Goal: Transaction & Acquisition: Purchase product/service

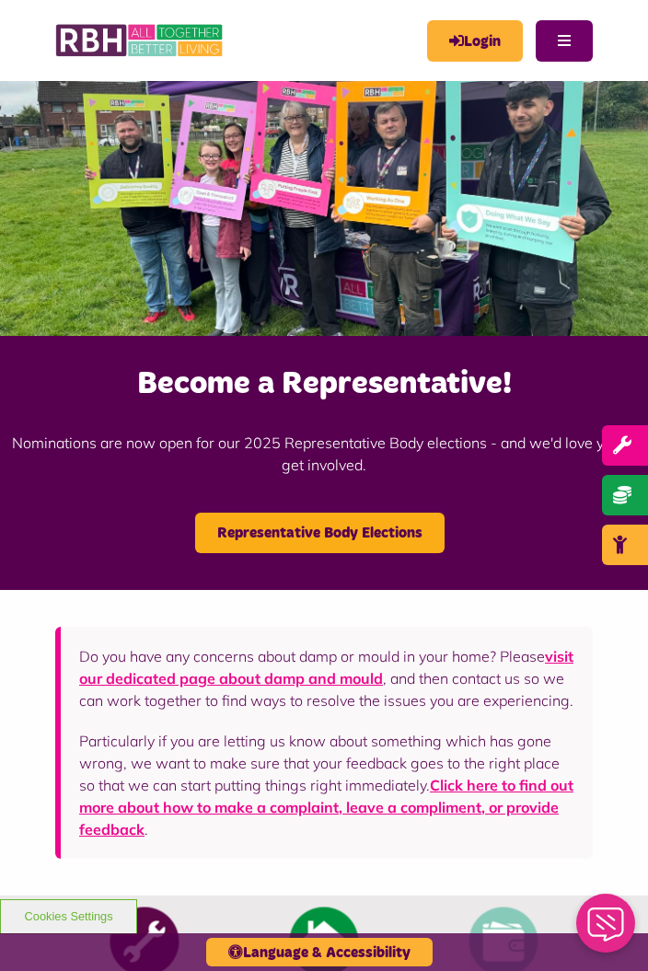
click at [569, 37] on button "Menu" at bounding box center [563, 40] width 57 height 41
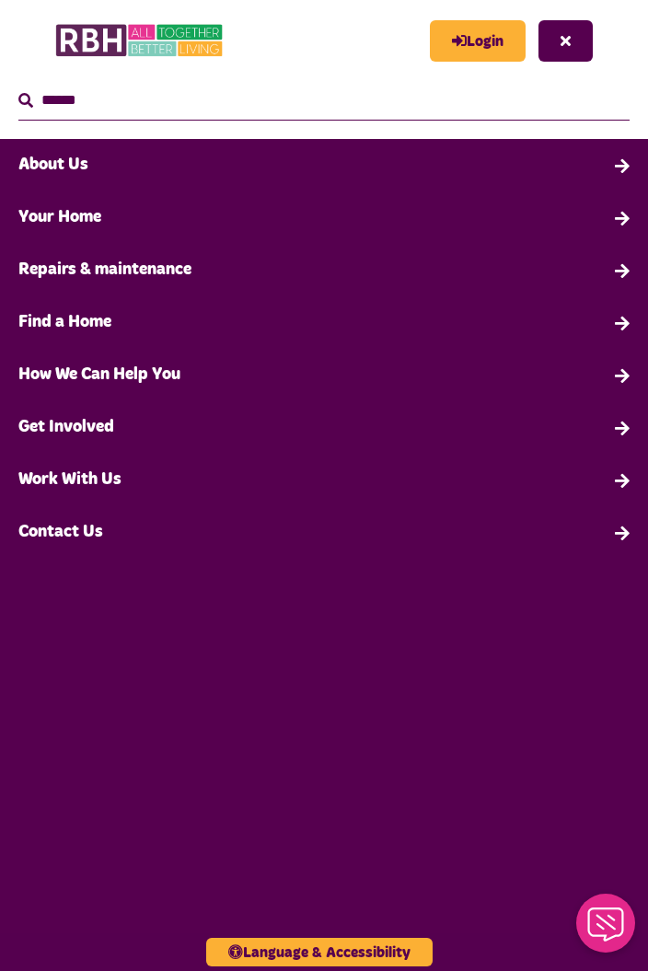
click at [104, 225] on link "Your Home" at bounding box center [324, 217] width 648 height 52
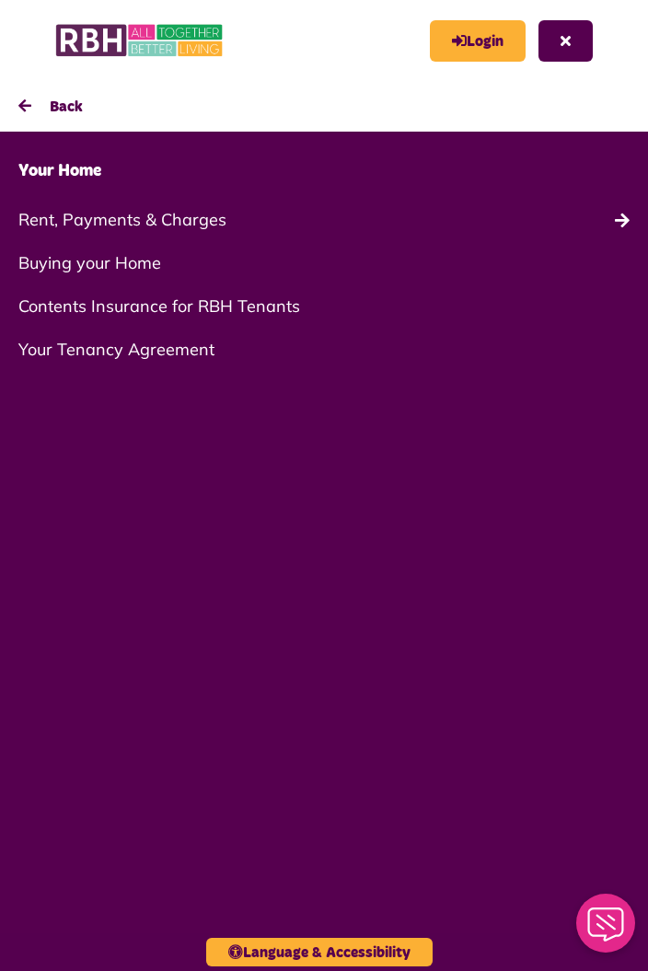
click at [188, 223] on link "Rent, Payments & Charges" at bounding box center [324, 219] width 648 height 43
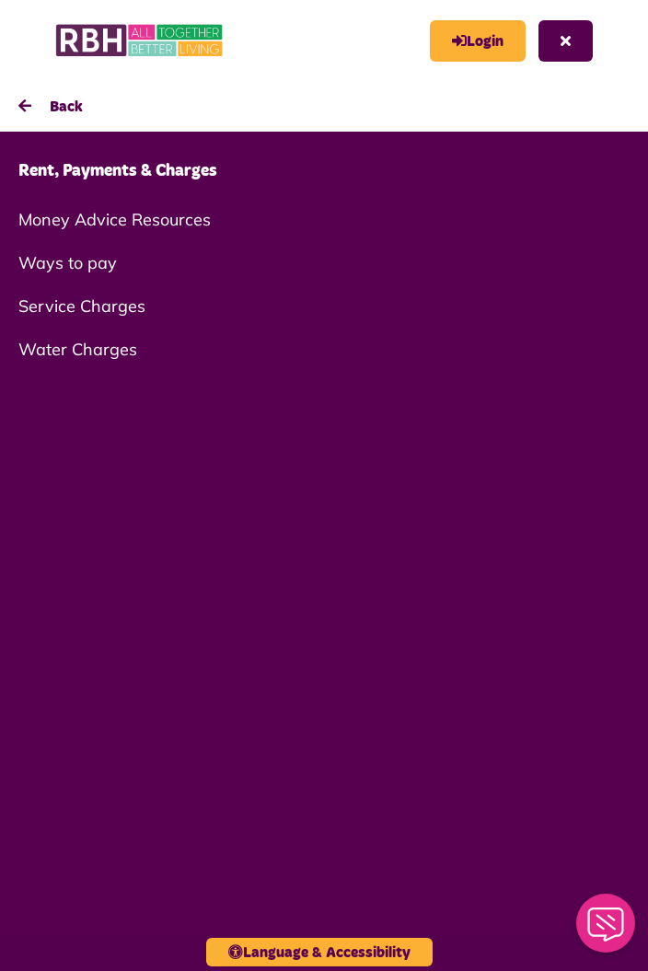
click at [194, 166] on link "Rent, Payments & Charges" at bounding box center [324, 171] width 648 height 52
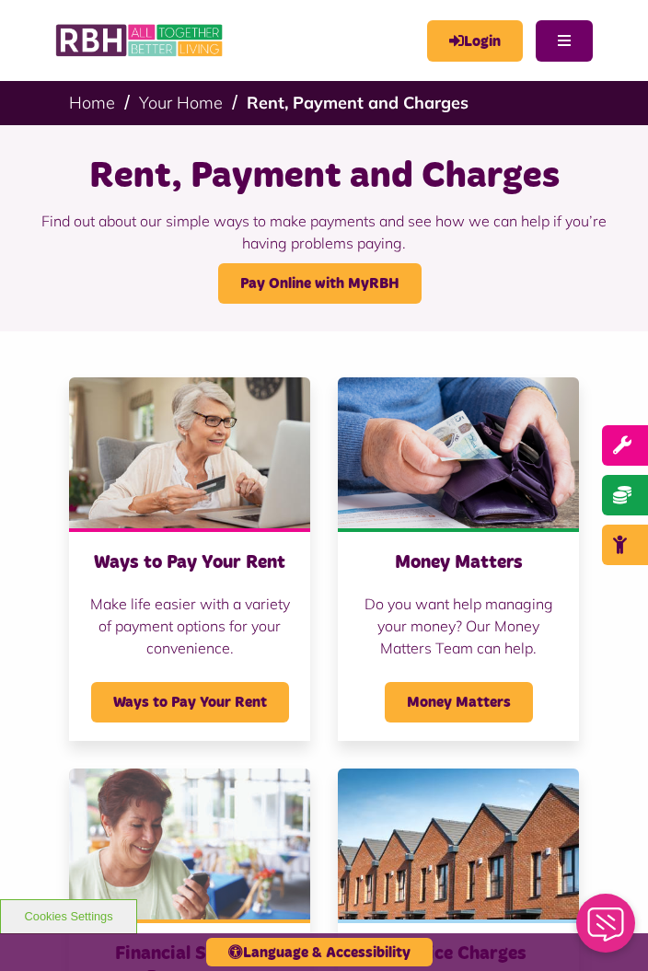
click at [557, 42] on button "Menu" at bounding box center [563, 40] width 57 height 41
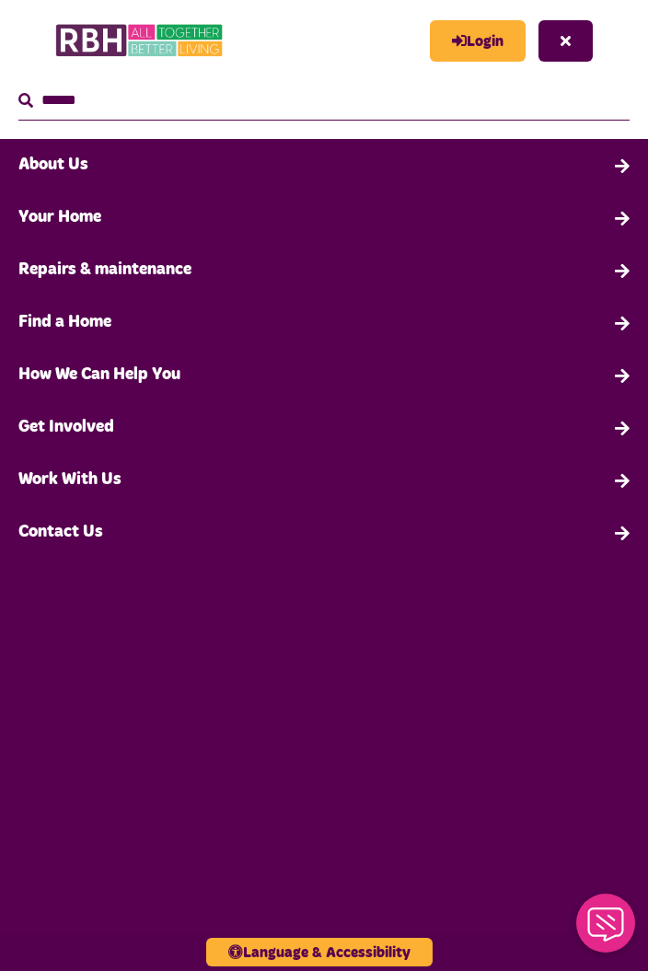
click at [82, 224] on link "Your Home" at bounding box center [324, 217] width 648 height 52
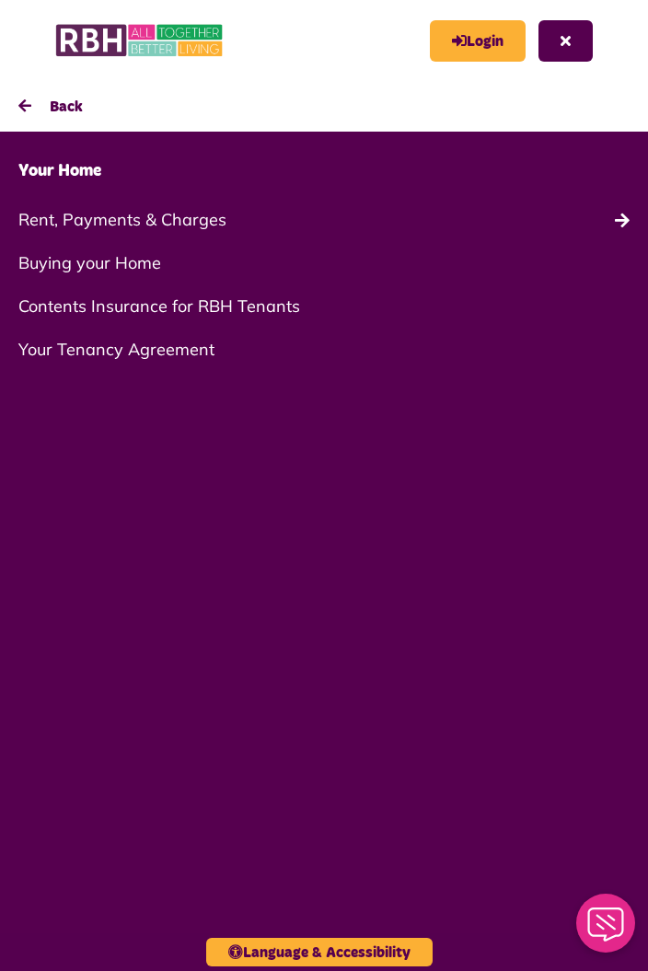
click at [180, 226] on link "Rent, Payments & Charges" at bounding box center [324, 219] width 648 height 43
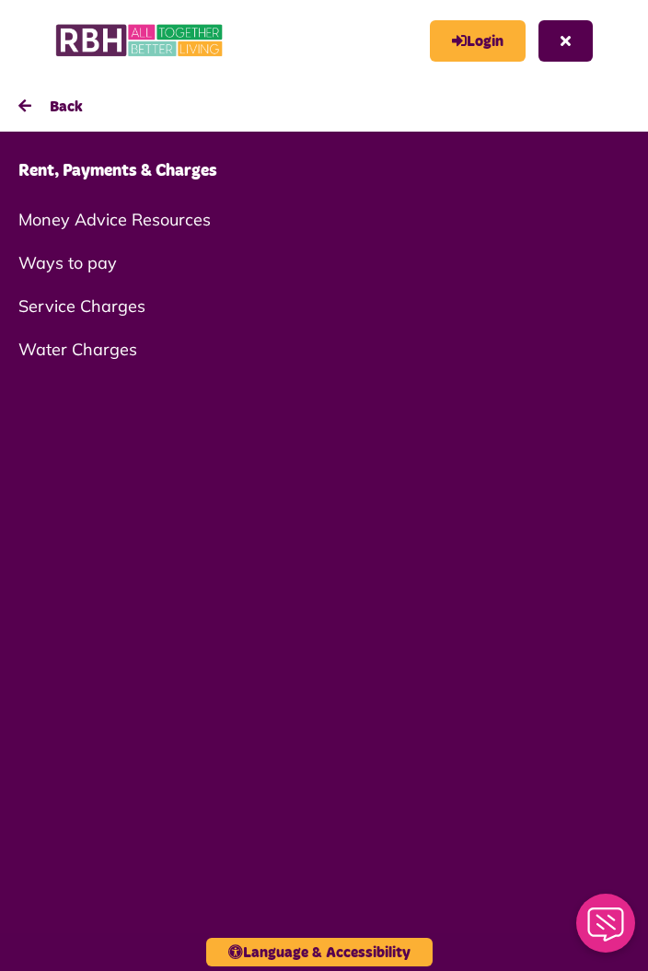
click at [188, 177] on link "Rent, Payments & Charges" at bounding box center [324, 171] width 648 height 52
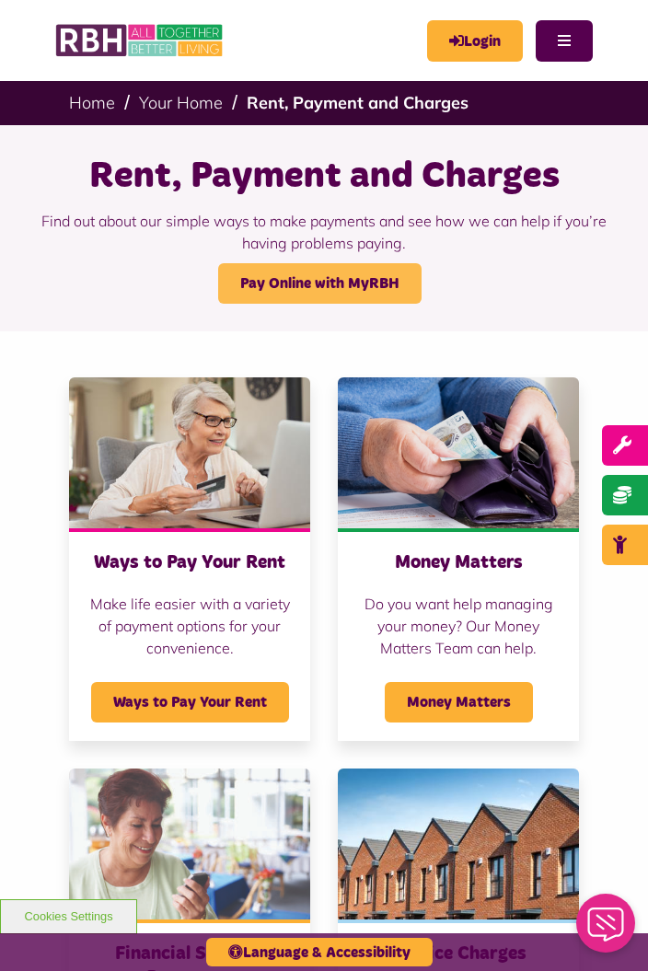
click at [364, 280] on link "Pay Online with MyRBH" at bounding box center [319, 283] width 203 height 40
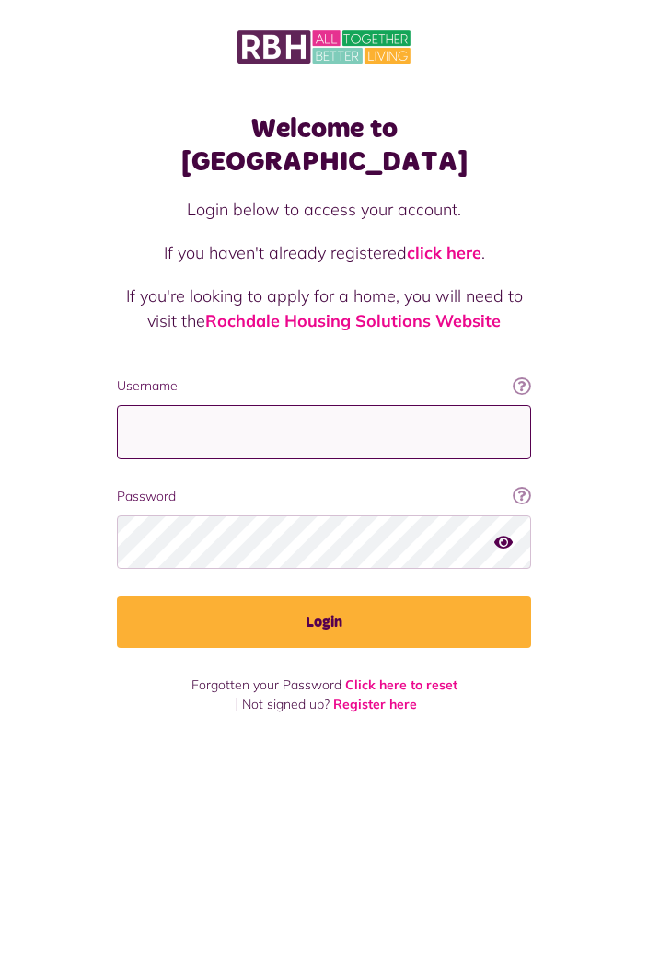
click at [238, 405] on input "Username" at bounding box center [324, 432] width 414 height 54
type input "**********"
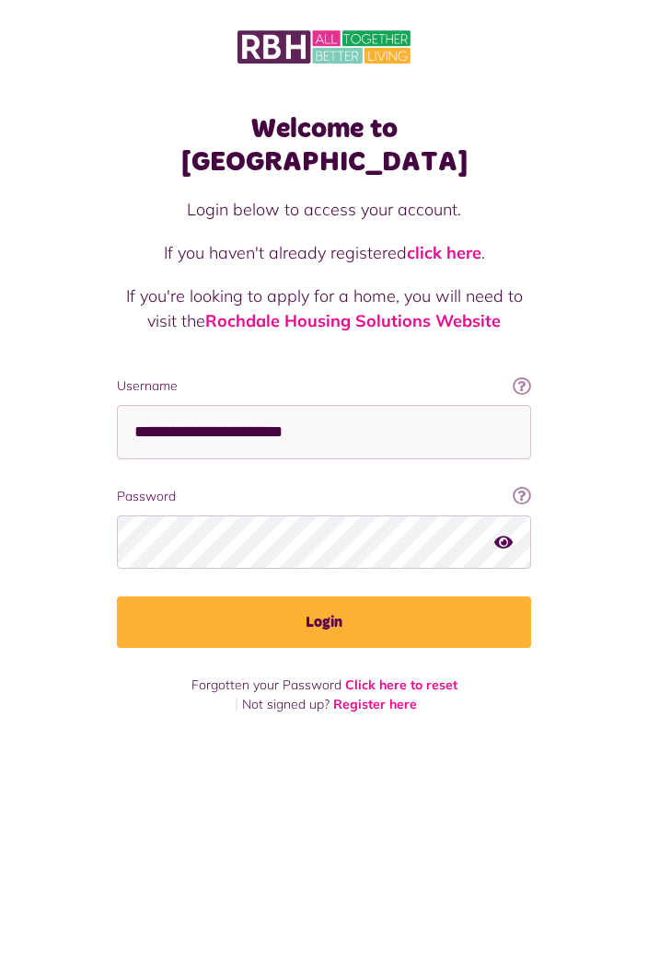
click at [117, 596] on button "Login" at bounding box center [324, 622] width 414 height 52
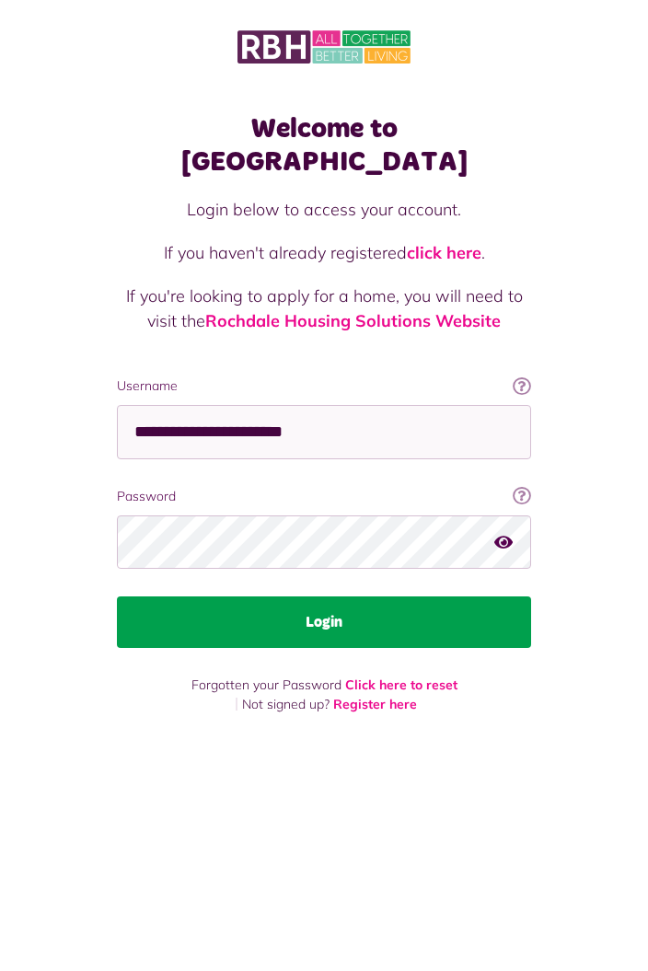
click at [388, 596] on button "Login" at bounding box center [324, 622] width 414 height 52
click at [458, 596] on button "Login" at bounding box center [324, 622] width 414 height 52
click at [466, 596] on button "Login" at bounding box center [324, 622] width 414 height 52
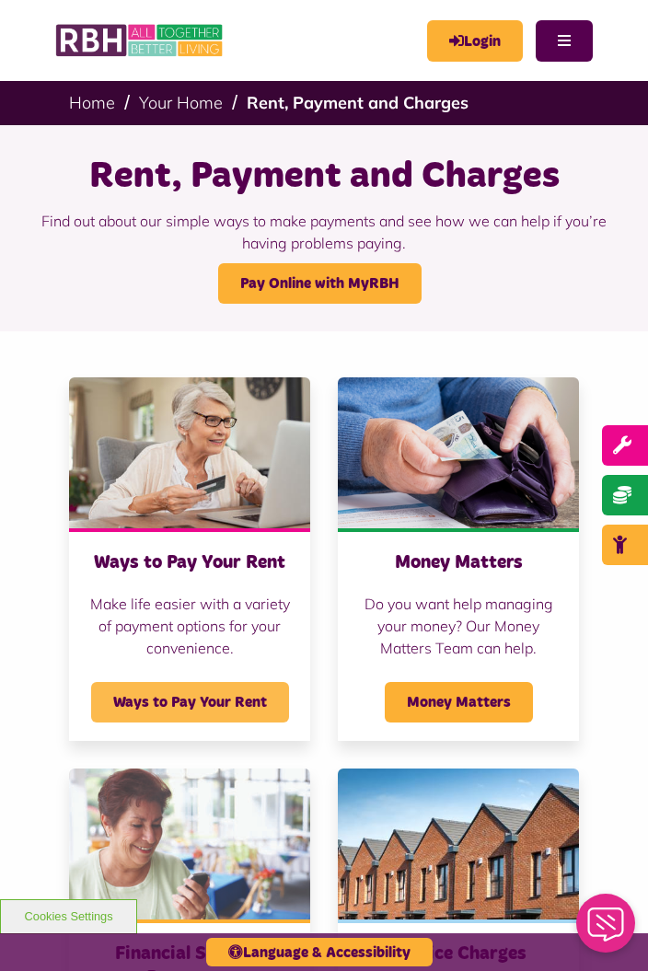
click at [244, 705] on span "Ways to Pay Your Rent" at bounding box center [190, 702] width 198 height 40
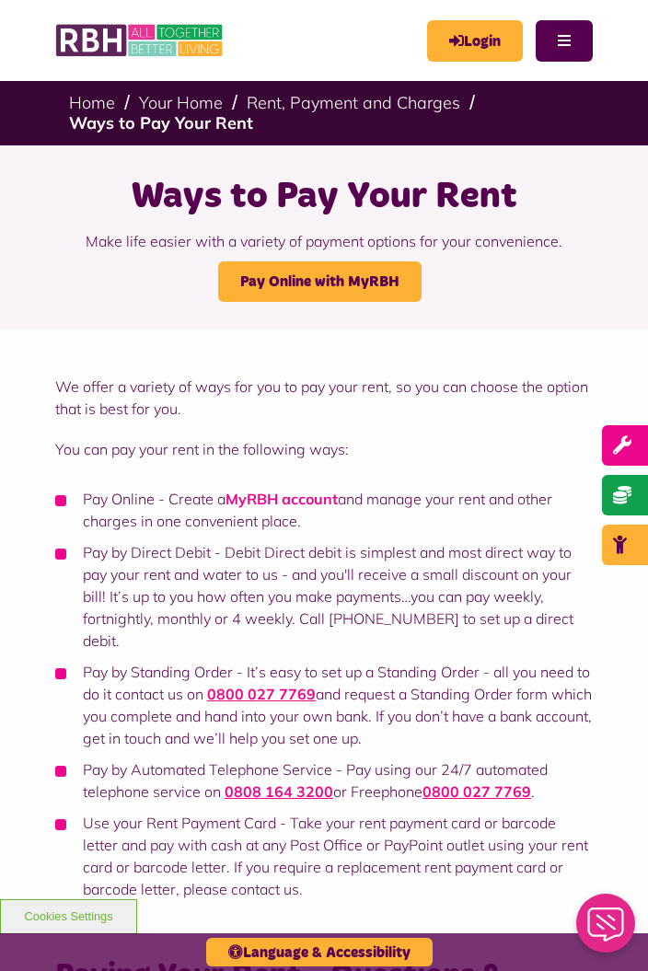
click at [302, 503] on link "MyRBH account" at bounding box center [281, 498] width 112 height 18
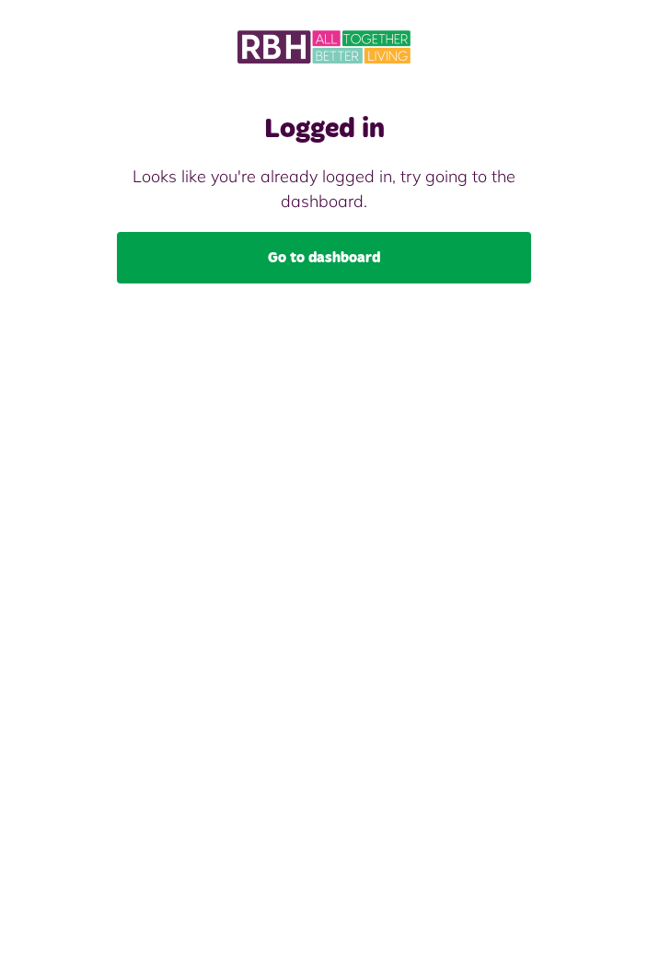
click at [443, 250] on link "Go to dashboard" at bounding box center [324, 258] width 414 height 52
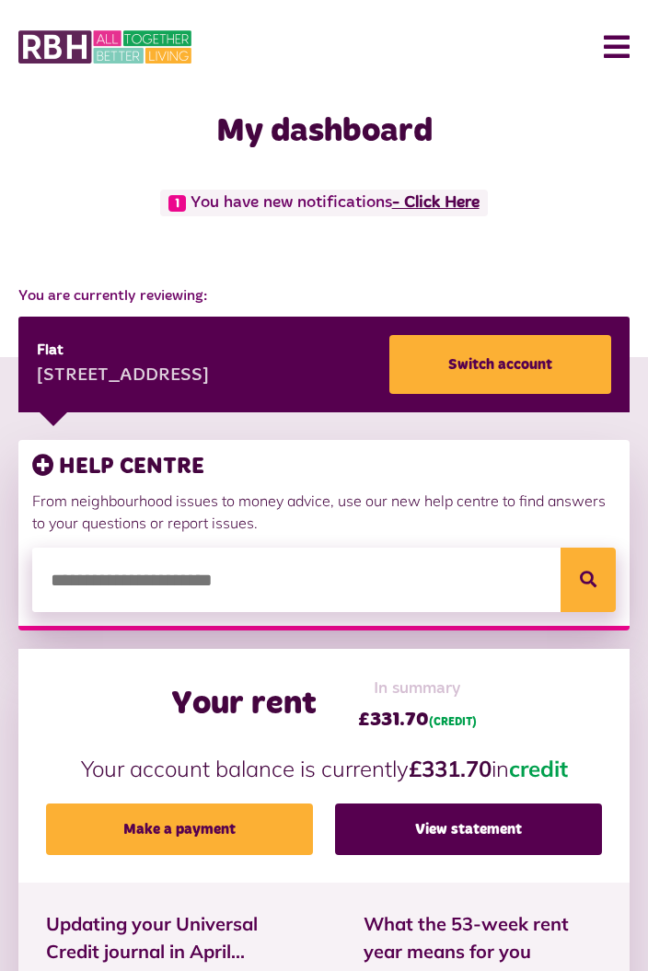
click at [444, 195] on link "- Click Here" at bounding box center [435, 202] width 87 height 17
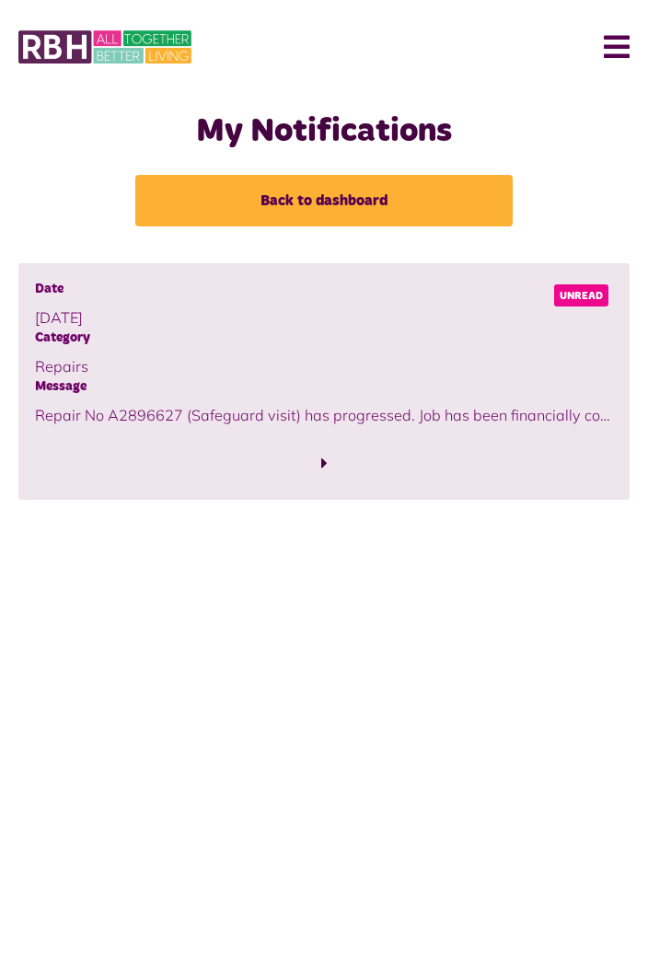
click at [541, 413] on p "Repair No A2896627 (Safeguard visit) has progressed. Job has been financially c…" at bounding box center [324, 415] width 578 height 22
click at [592, 286] on span "Unread" at bounding box center [581, 295] width 54 height 22
click at [594, 293] on span "Unread" at bounding box center [581, 295] width 54 height 22
click at [318, 466] on span at bounding box center [324, 463] width 578 height 25
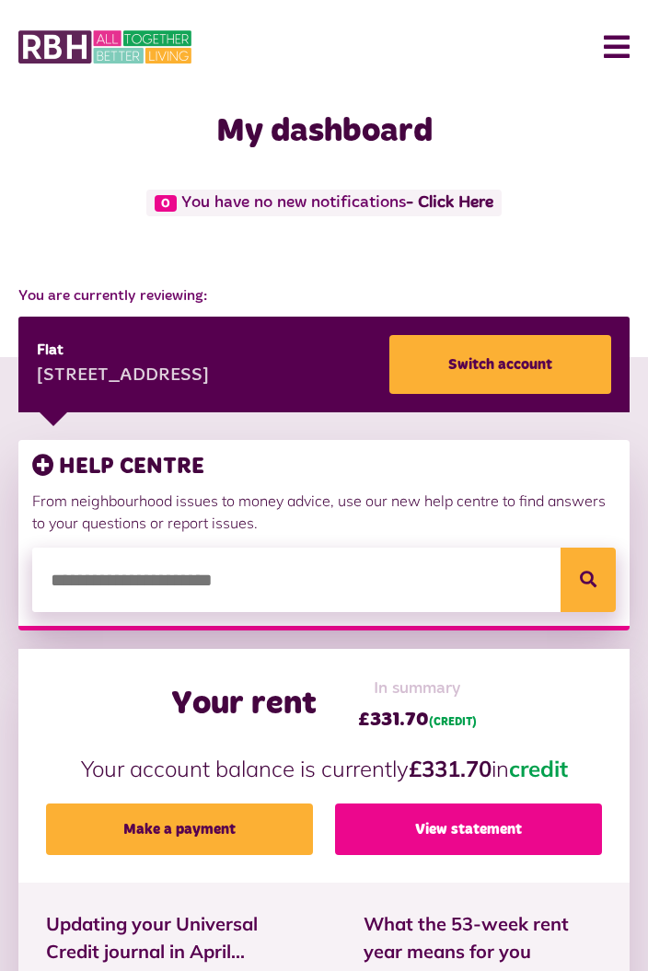
click at [492, 839] on link "View statement" at bounding box center [468, 829] width 267 height 52
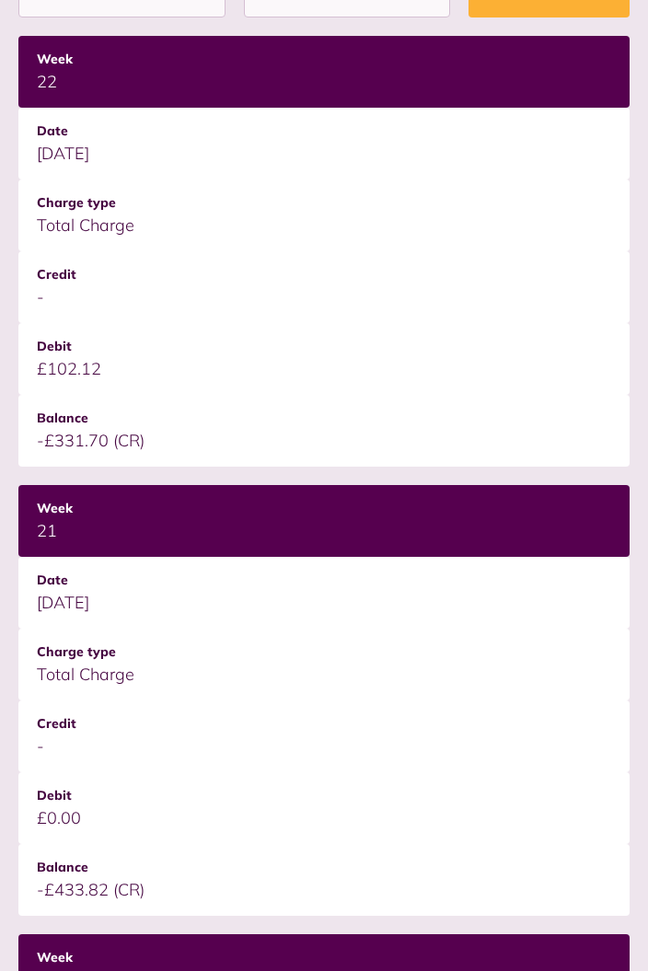
scroll to position [552, 0]
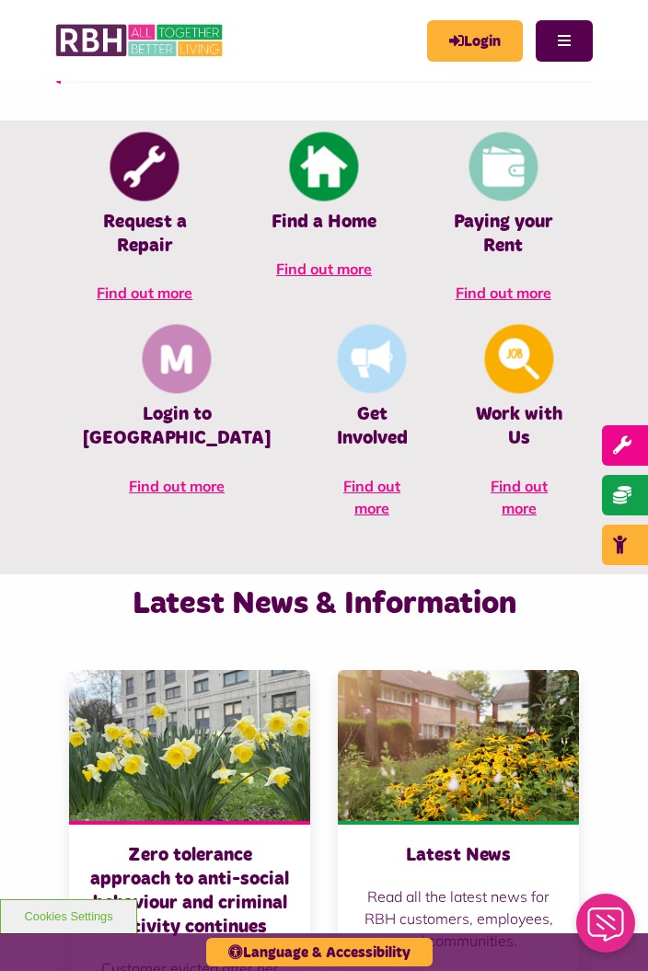
scroll to position [776, 0]
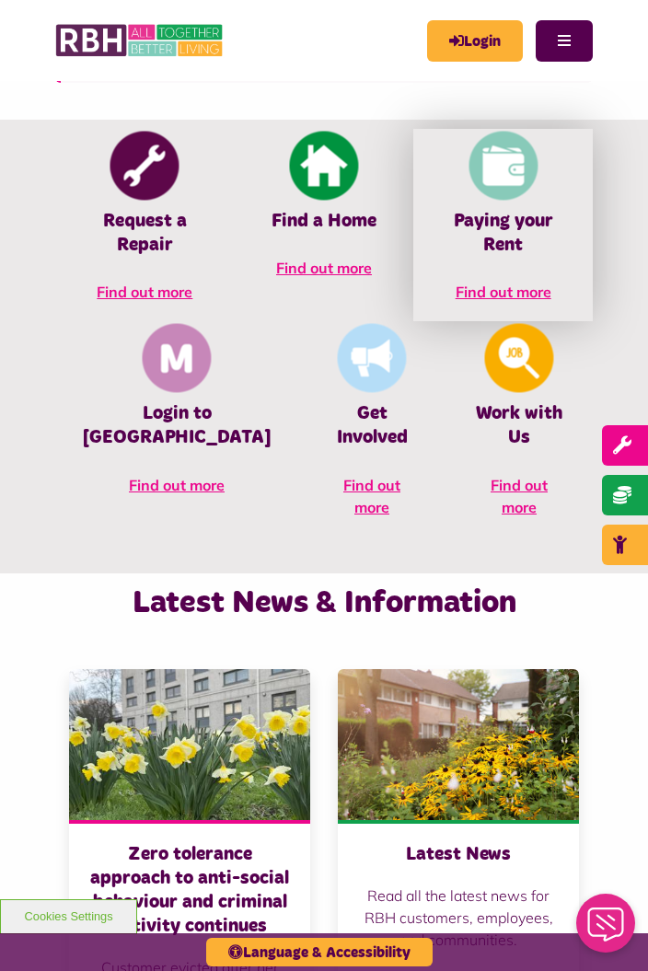
click at [455, 301] on span "Find out more" at bounding box center [503, 291] width 96 height 18
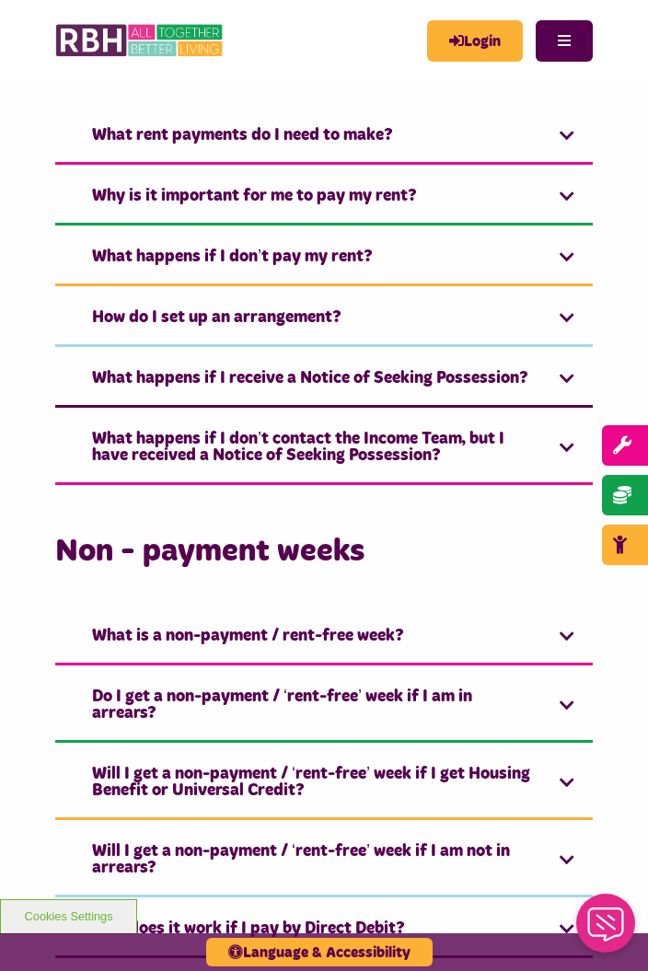
scroll to position [964, 0]
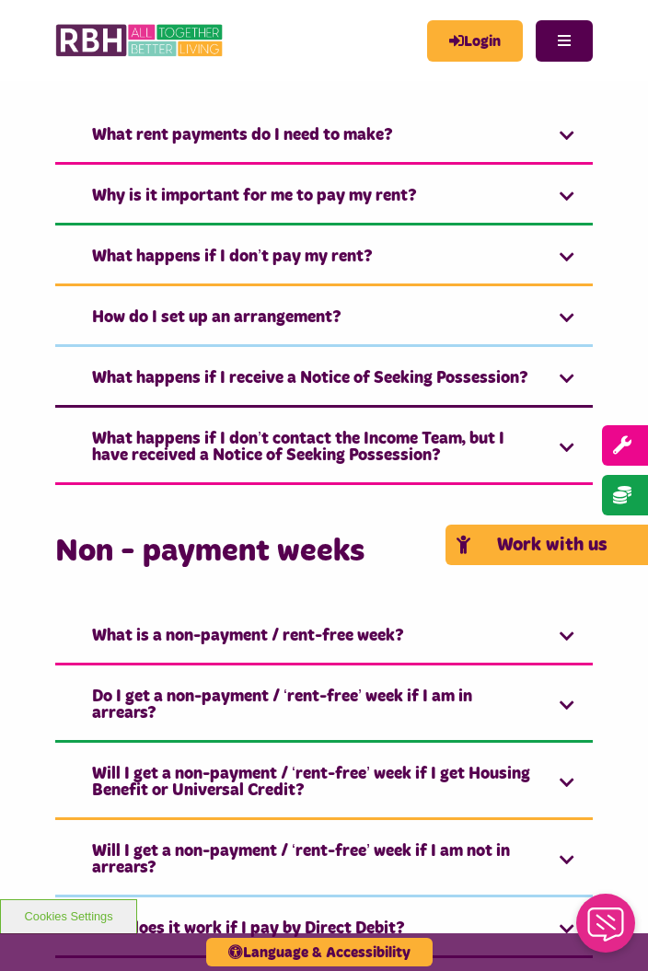
click at [488, 539] on icon "child" at bounding box center [471, 544] width 31 height 18
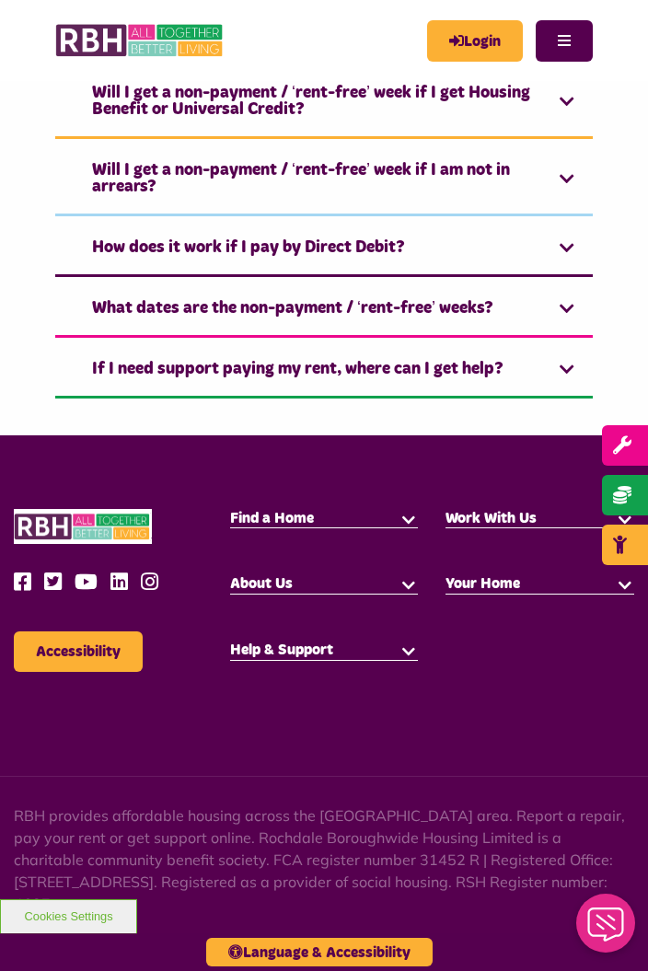
scroll to position [1718, 0]
